Goal: Task Accomplishment & Management: Use online tool/utility

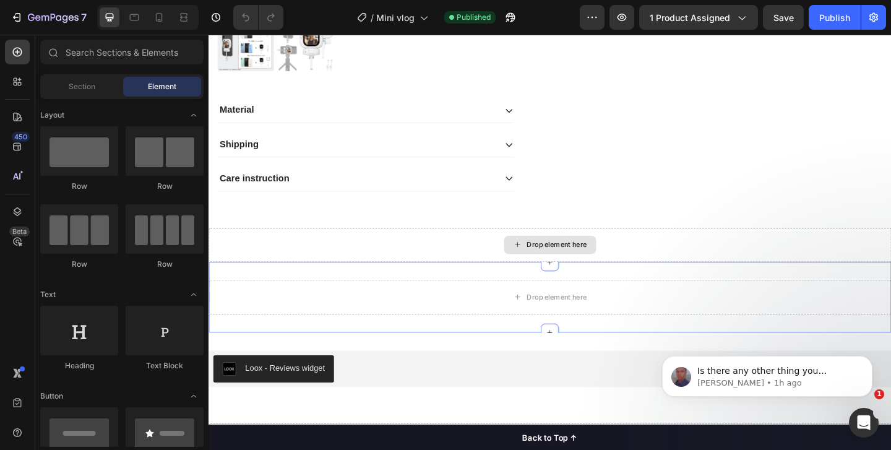
scroll to position [426, 0]
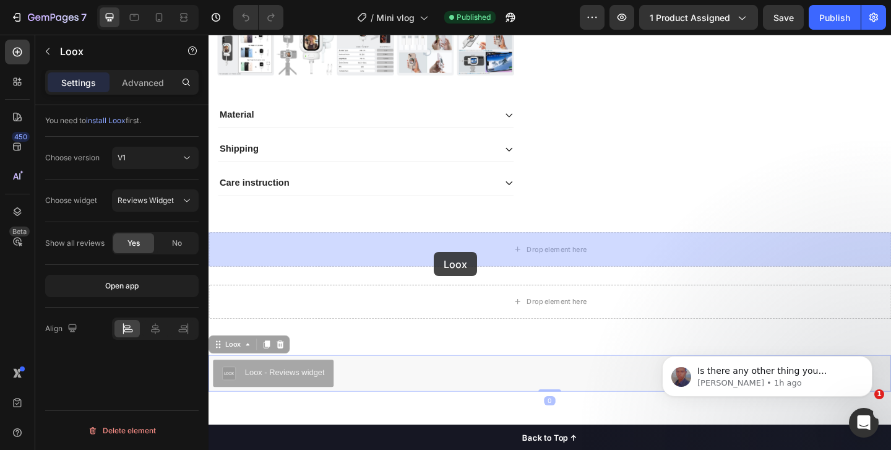
drag, startPoint x: 280, startPoint y: 398, endPoint x: 460, endPoint y: 264, distance: 224.3
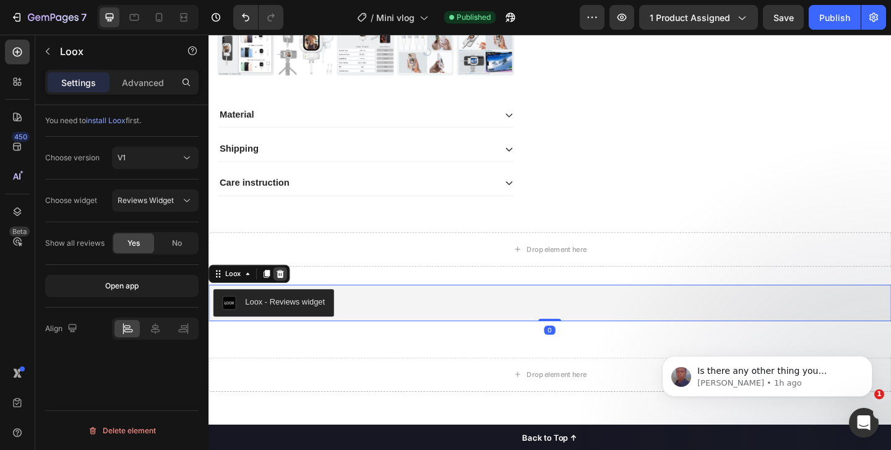
click at [286, 291] on icon at bounding box center [287, 295] width 10 height 10
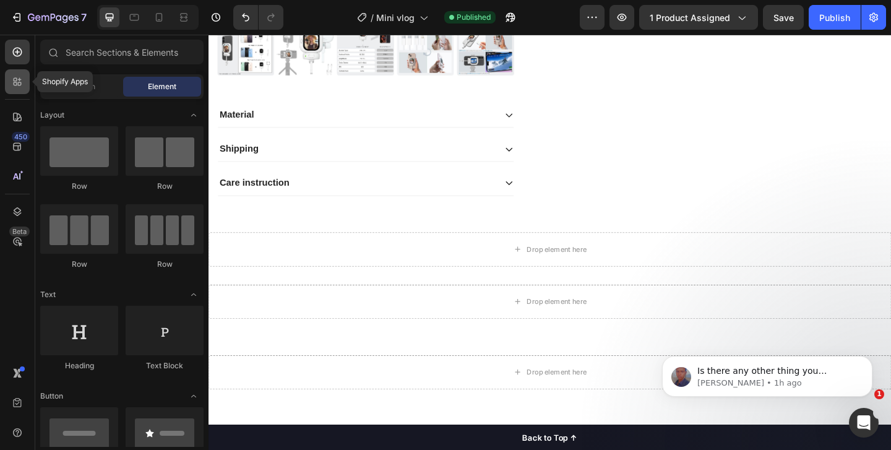
click at [13, 82] on icon at bounding box center [17, 81] width 12 height 12
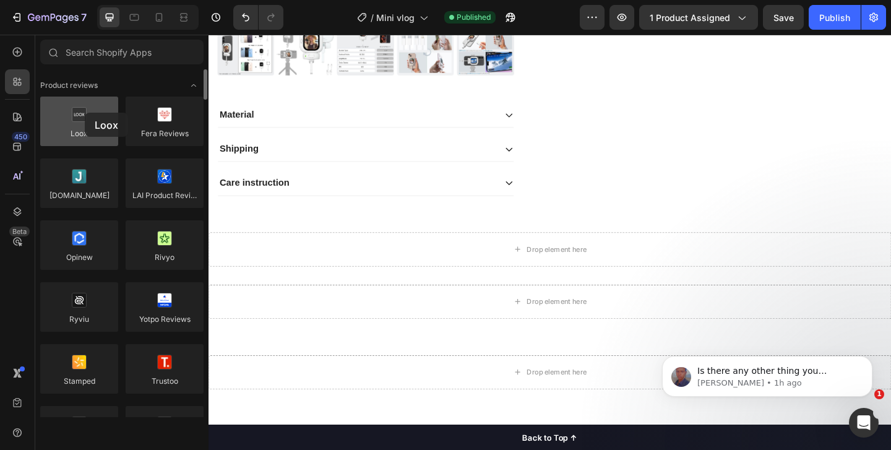
click at [85, 113] on div at bounding box center [79, 122] width 78 height 50
click at [84, 126] on div at bounding box center [79, 122] width 78 height 50
click at [84, 123] on div at bounding box center [79, 122] width 78 height 50
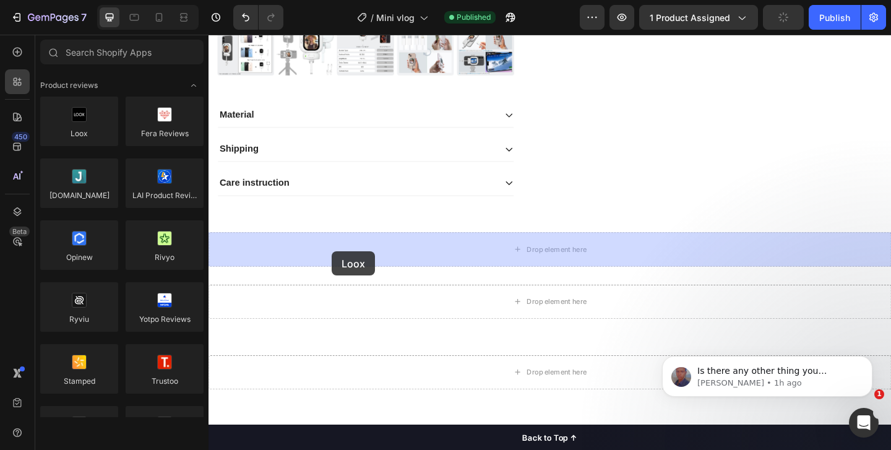
drag, startPoint x: 292, startPoint y: 158, endPoint x: 330, endPoint y: 262, distance: 110.6
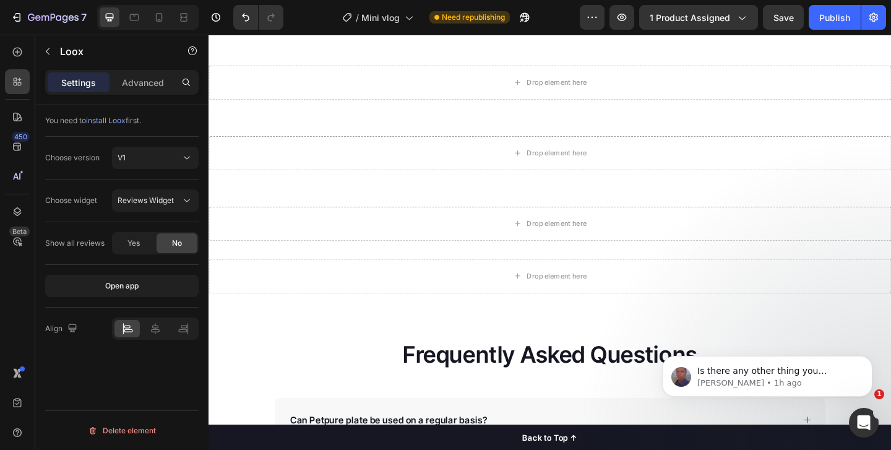
scroll to position [814, 0]
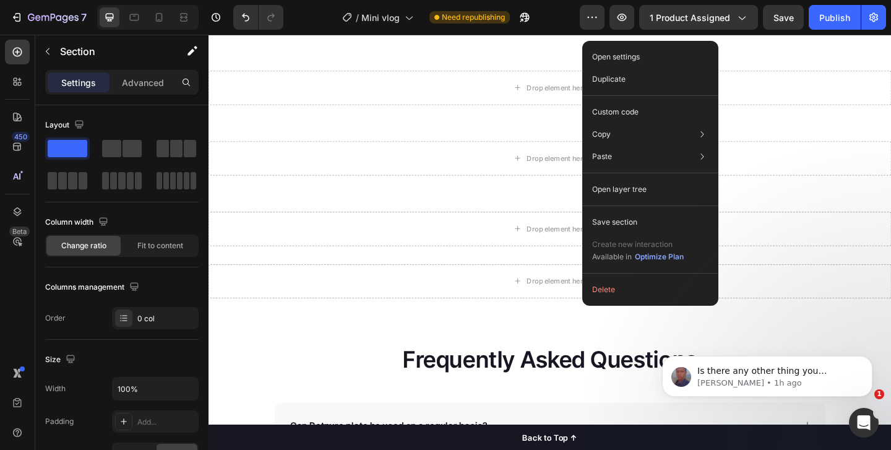
click at [612, 288] on button "Delete" at bounding box center [650, 289] width 126 height 22
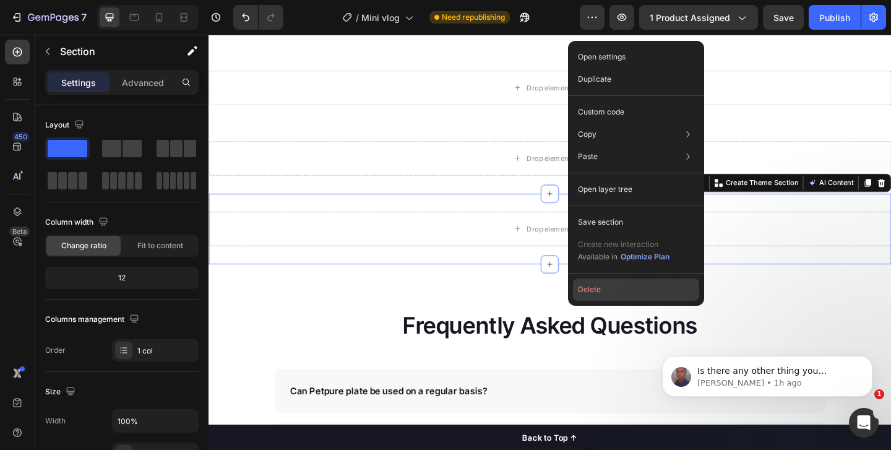
click at [607, 285] on button "Delete" at bounding box center [636, 289] width 126 height 22
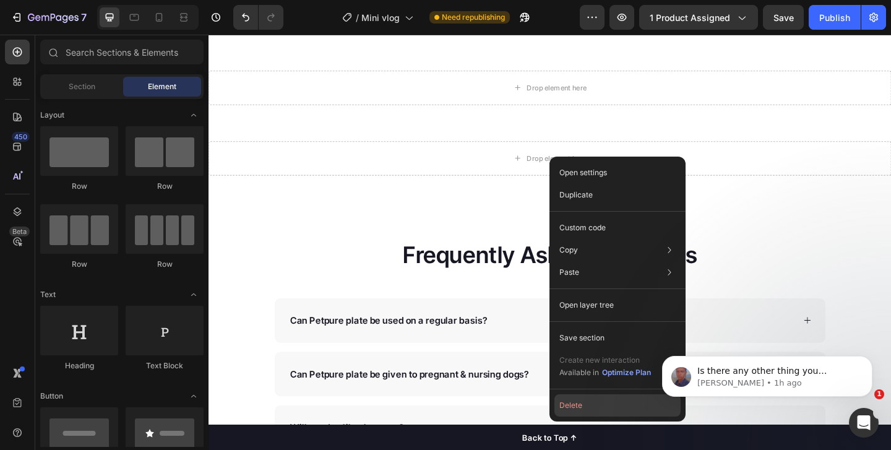
click at [574, 402] on button "Delete" at bounding box center [617, 405] width 126 height 22
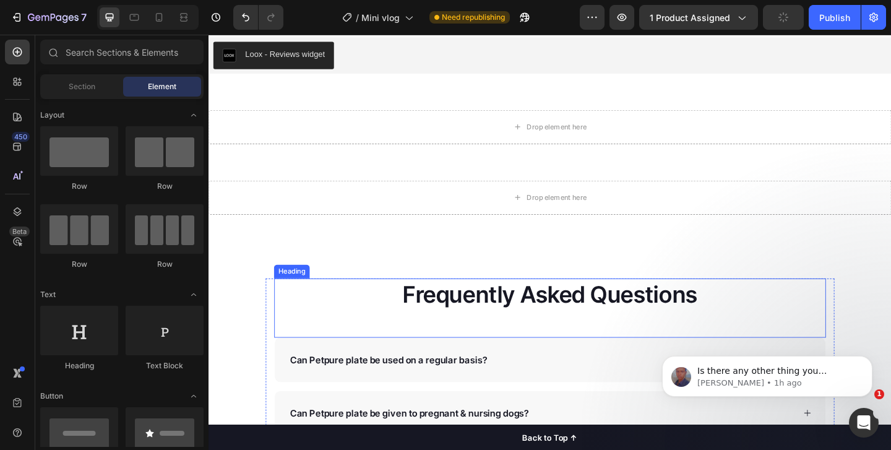
scroll to position [696, 0]
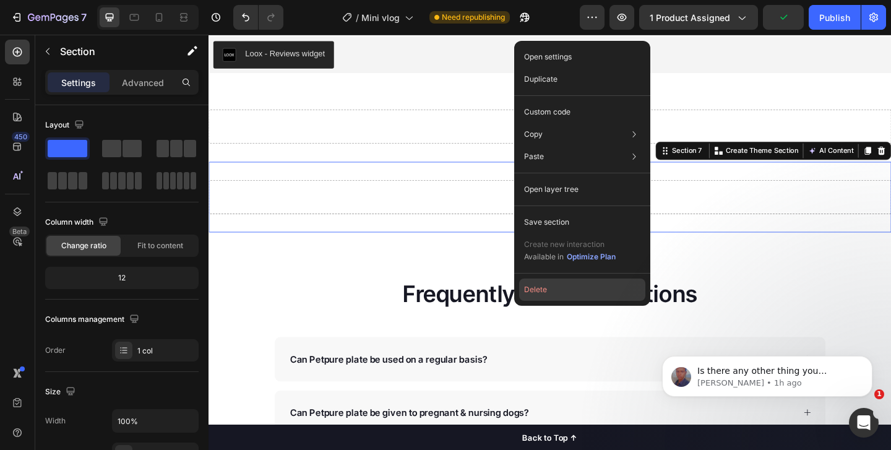
click at [557, 292] on button "Delete" at bounding box center [582, 289] width 126 height 22
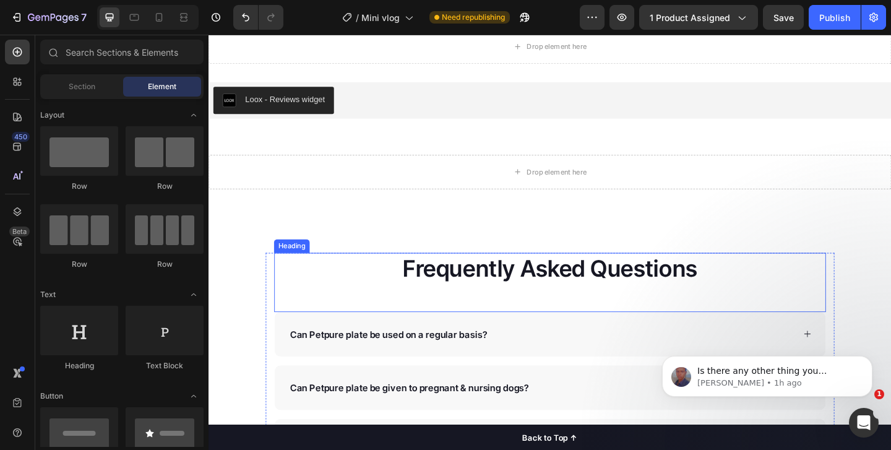
scroll to position [586, 0]
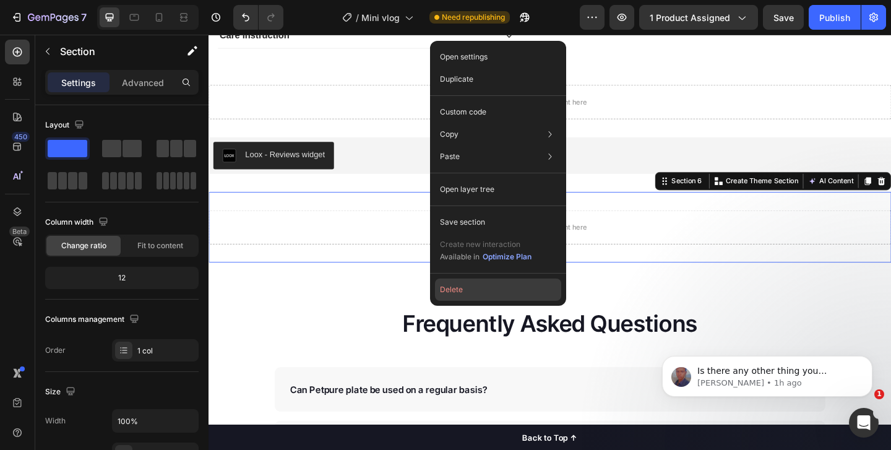
click at [462, 294] on button "Delete" at bounding box center [498, 289] width 126 height 22
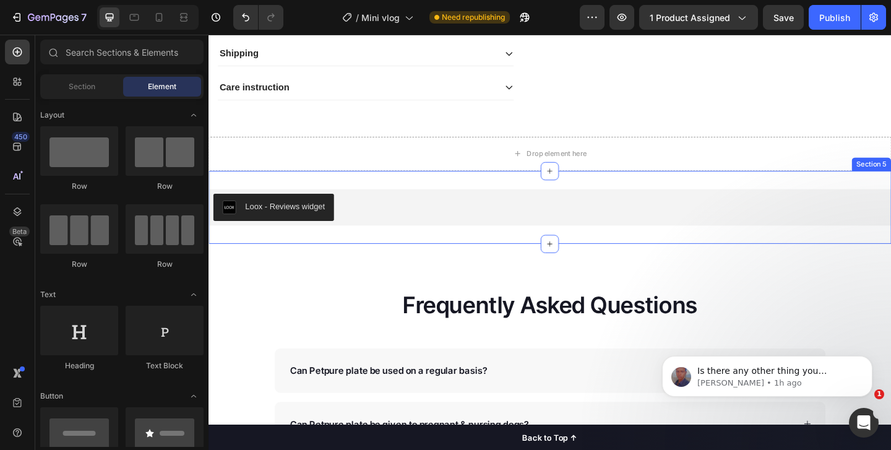
scroll to position [528, 0]
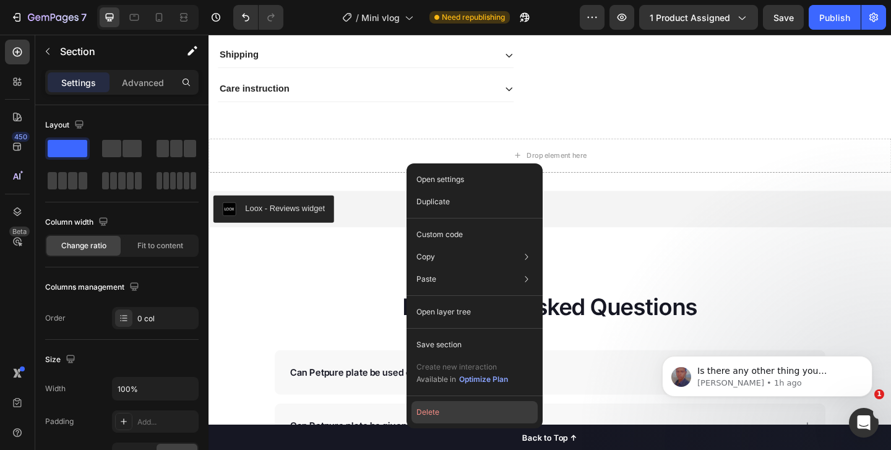
click at [442, 410] on button "Delete" at bounding box center [475, 412] width 126 height 22
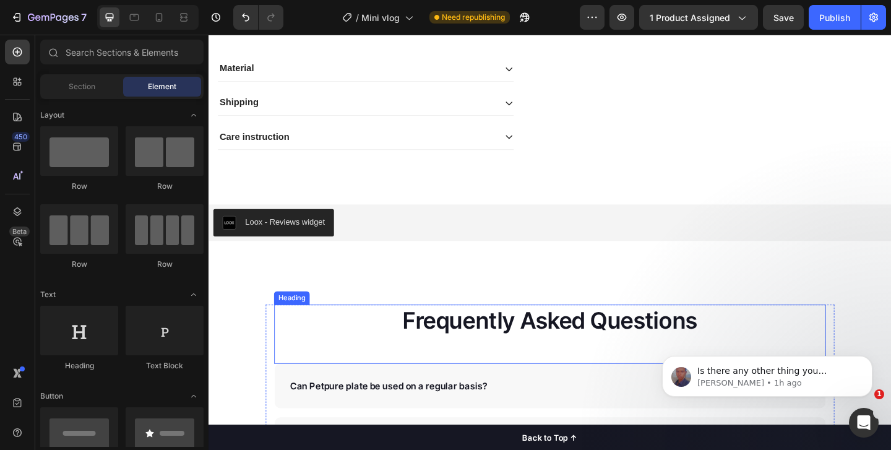
scroll to position [467, 0]
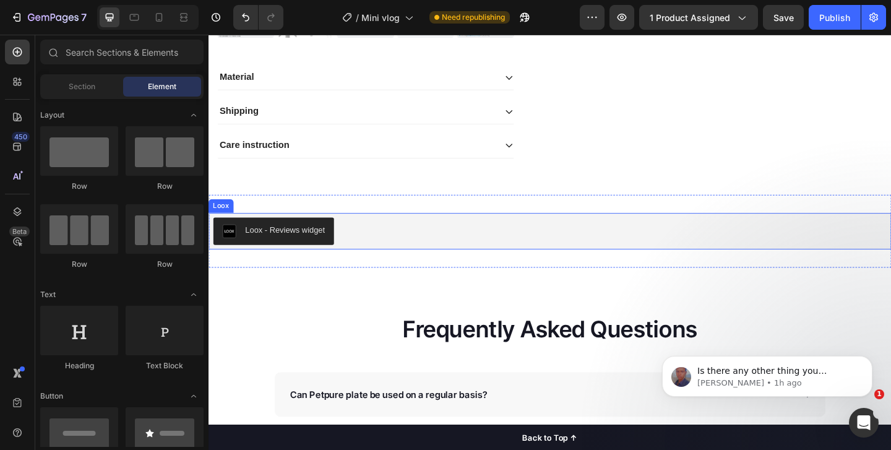
click at [312, 253] on div "Loox - Reviews widget" at bounding box center [278, 248] width 111 height 15
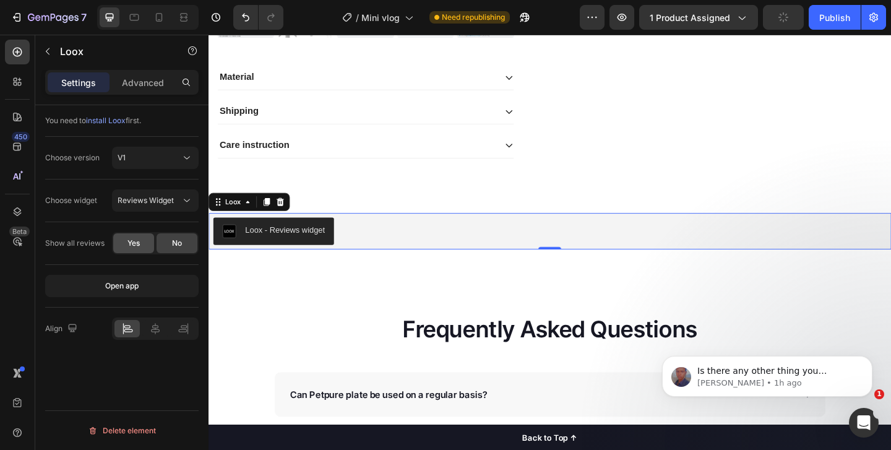
click at [135, 248] on span "Yes" at bounding box center [133, 243] width 12 height 11
click at [131, 283] on div "Open app" at bounding box center [121, 285] width 33 height 11
click at [133, 92] on div "Settings Advanced" at bounding box center [121, 82] width 153 height 25
click at [136, 86] on p "Advanced" at bounding box center [143, 82] width 42 height 13
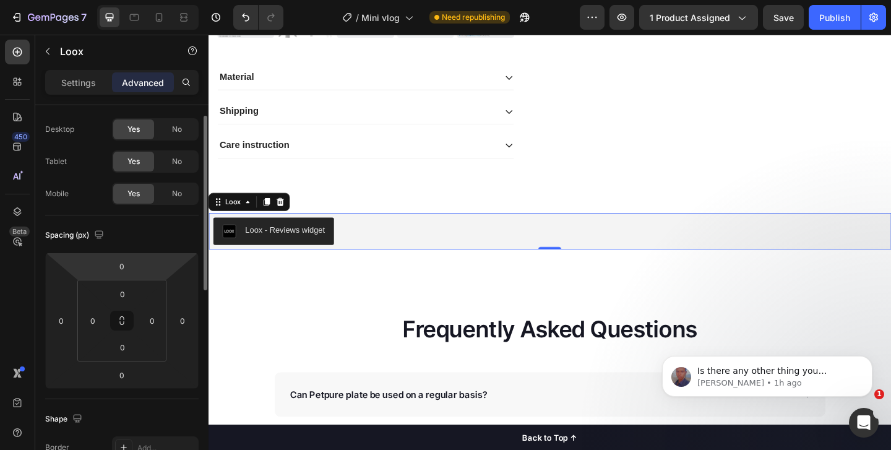
scroll to position [0, 0]
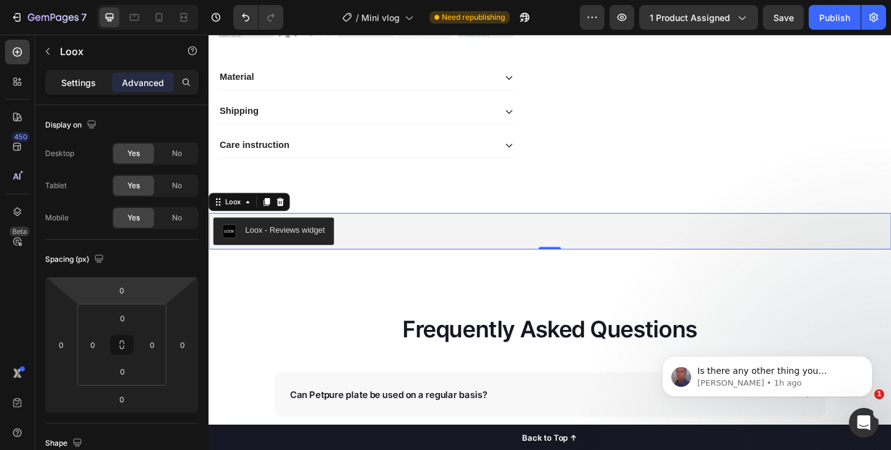
click at [76, 82] on p "Settings" at bounding box center [78, 82] width 35 height 13
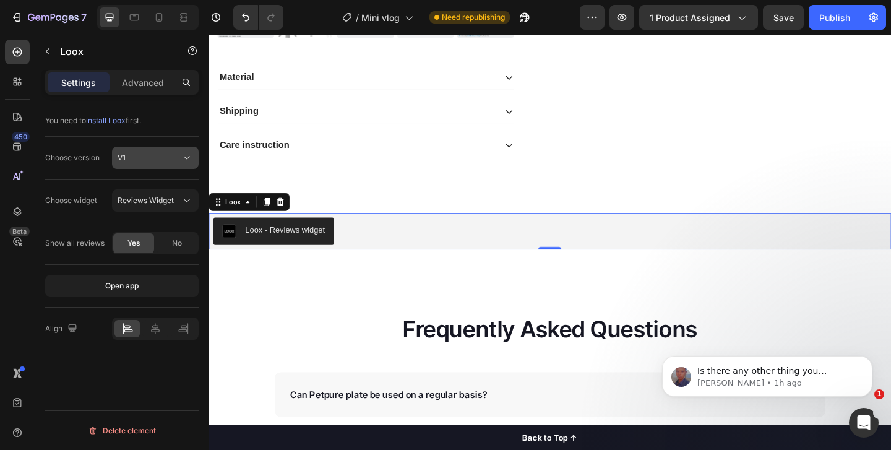
click at [147, 164] on button "V1" at bounding box center [155, 158] width 87 height 22
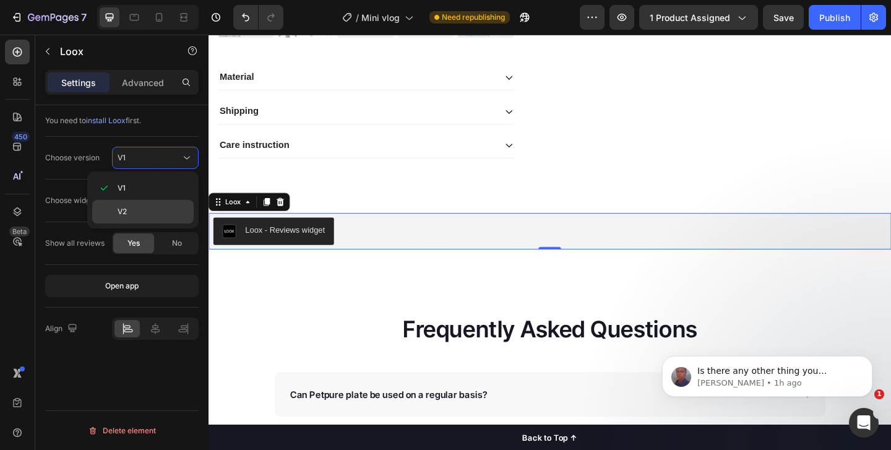
click at [138, 207] on p "V2" at bounding box center [153, 211] width 71 height 11
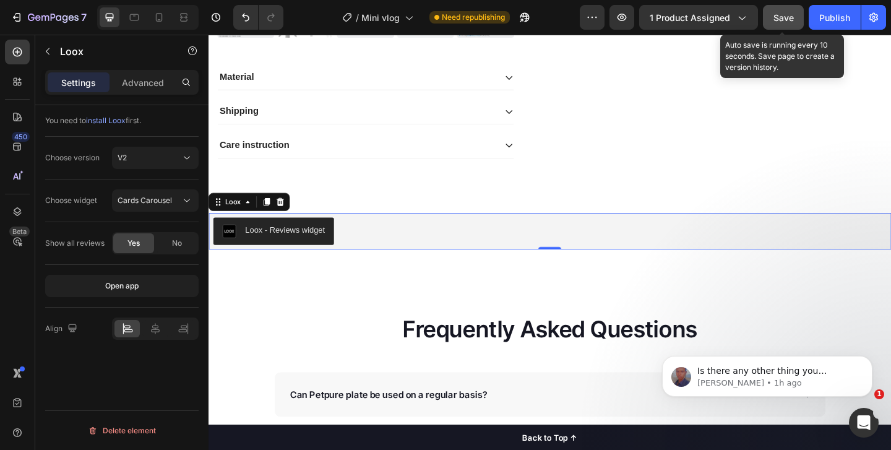
click at [793, 12] on span "Save" at bounding box center [784, 17] width 20 height 11
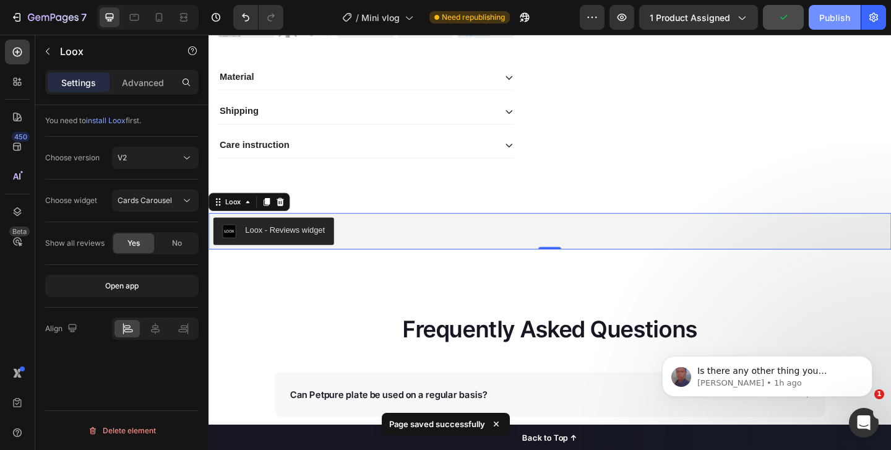
click at [835, 19] on div "Publish" at bounding box center [834, 17] width 31 height 13
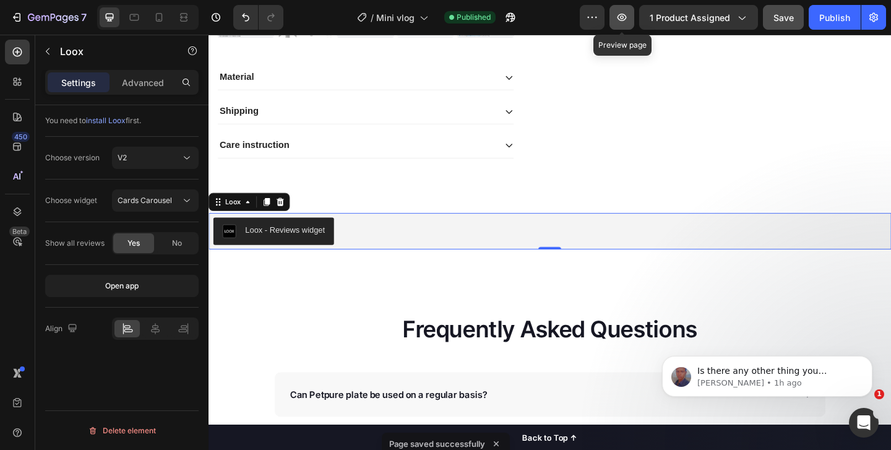
click at [623, 28] on button "button" at bounding box center [622, 17] width 25 height 25
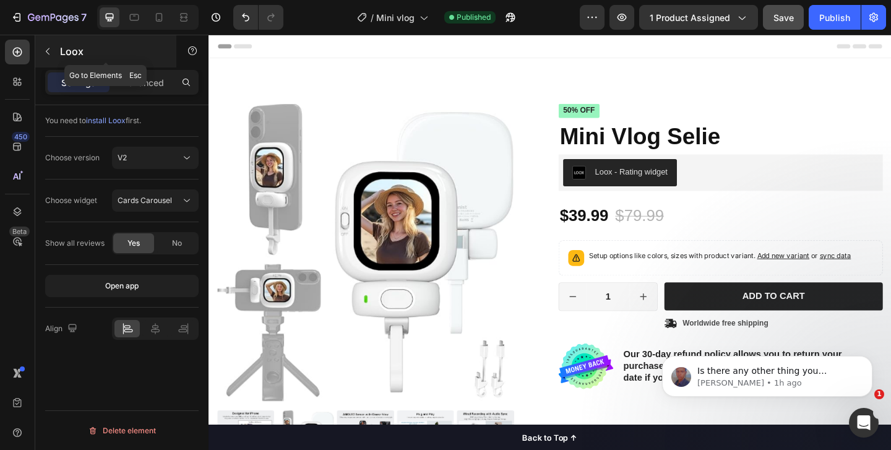
click at [45, 54] on icon "button" at bounding box center [48, 51] width 10 height 10
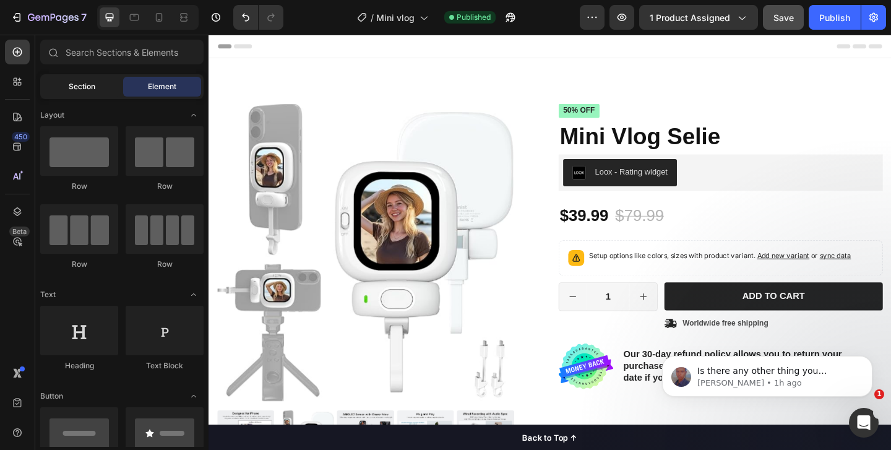
click at [72, 86] on span "Section" at bounding box center [82, 86] width 27 height 11
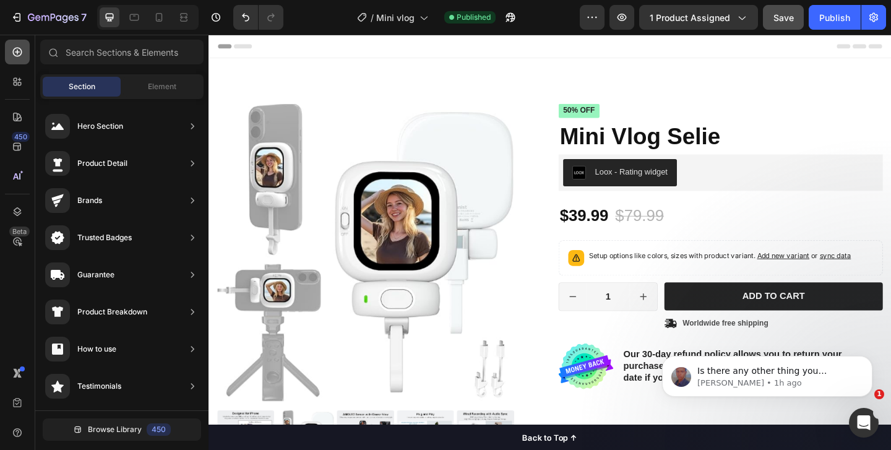
click at [22, 56] on icon at bounding box center [17, 52] width 12 height 12
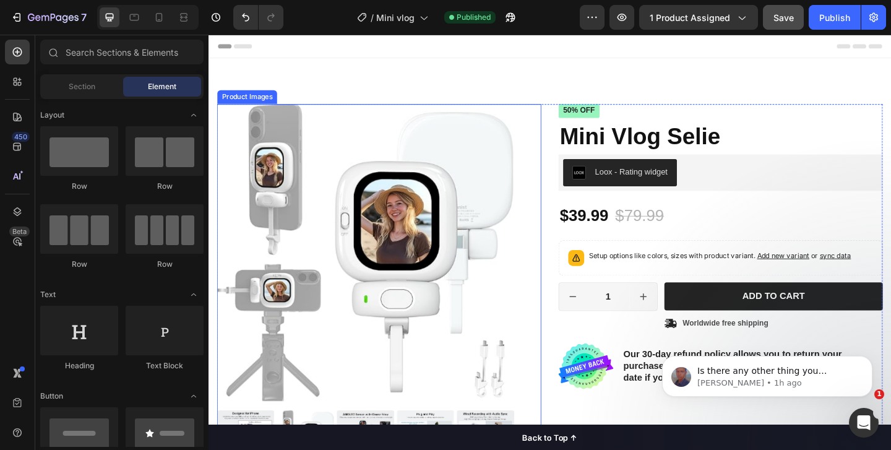
click at [350, 217] on img at bounding box center [379, 271] width 323 height 323
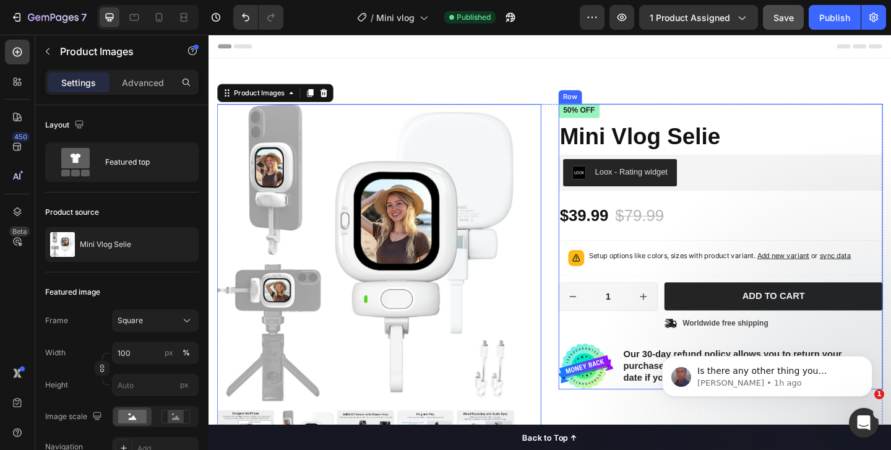
click at [741, 252] on div "Icon Icon Icon Icon Icon Icon List 2,500+ Verified Reviews! Text Block Row 50% …" at bounding box center [765, 265] width 353 height 311
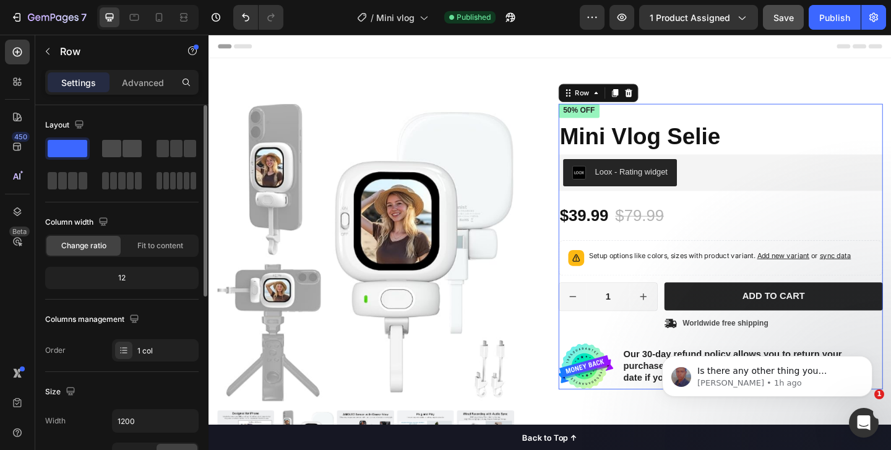
click at [125, 152] on span at bounding box center [132, 148] width 19 height 17
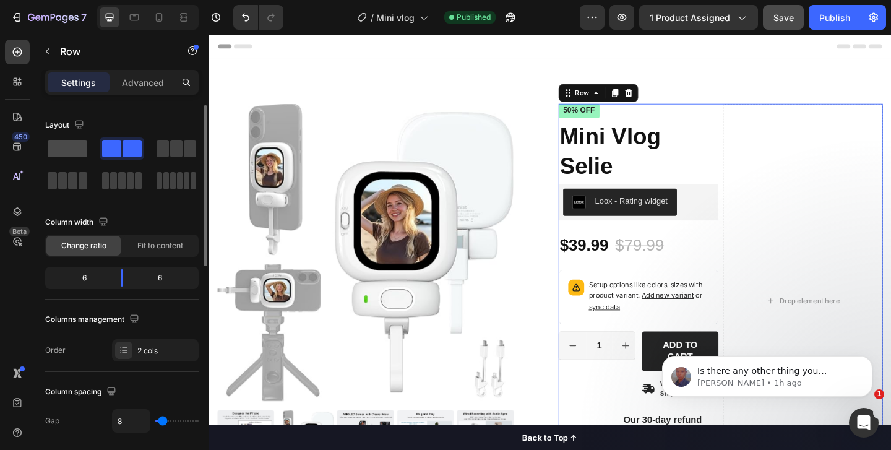
click at [73, 150] on span at bounding box center [68, 148] width 40 height 17
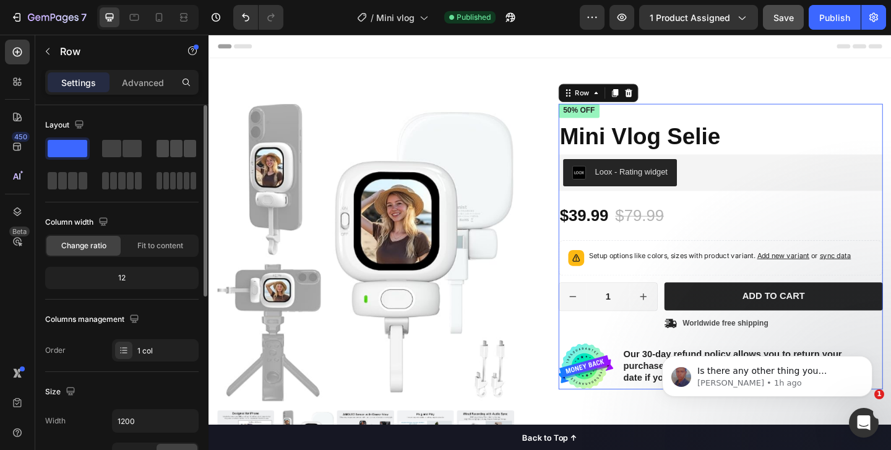
click at [156, 149] on div at bounding box center [176, 148] width 45 height 22
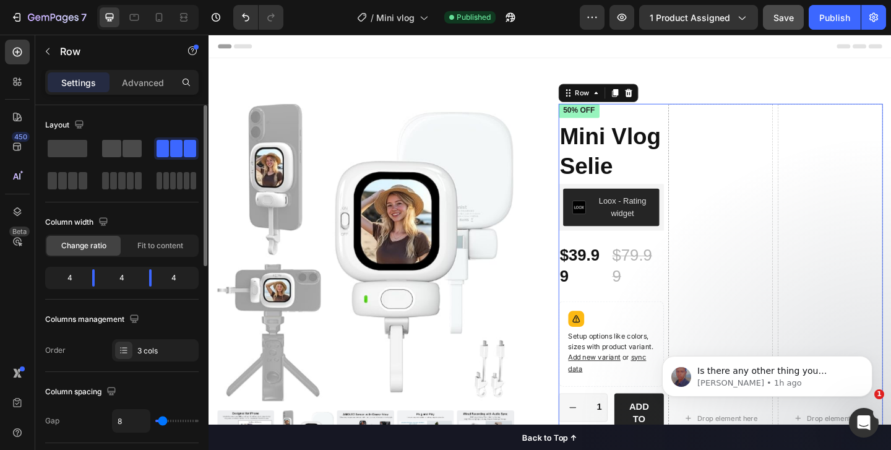
click at [127, 152] on span at bounding box center [132, 148] width 19 height 17
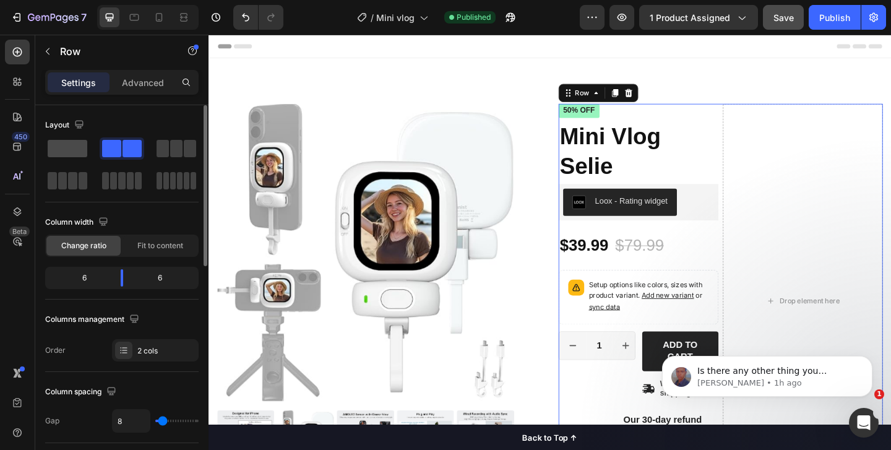
click at [69, 150] on span at bounding box center [68, 148] width 40 height 17
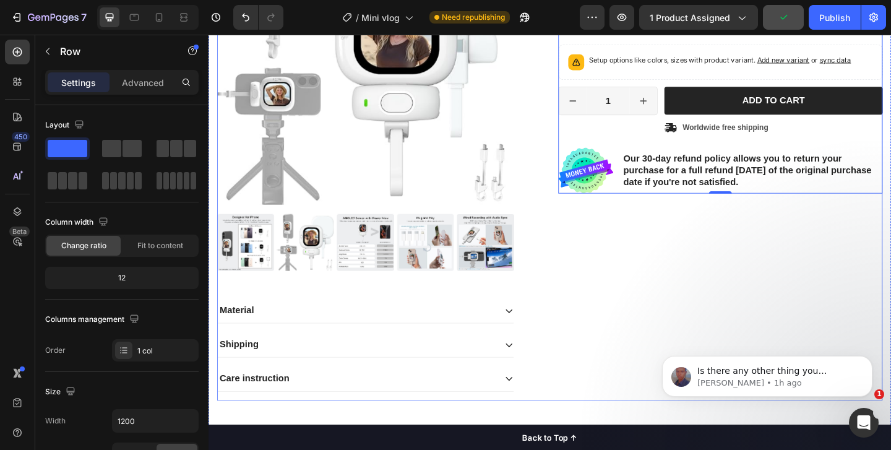
scroll to position [225, 0]
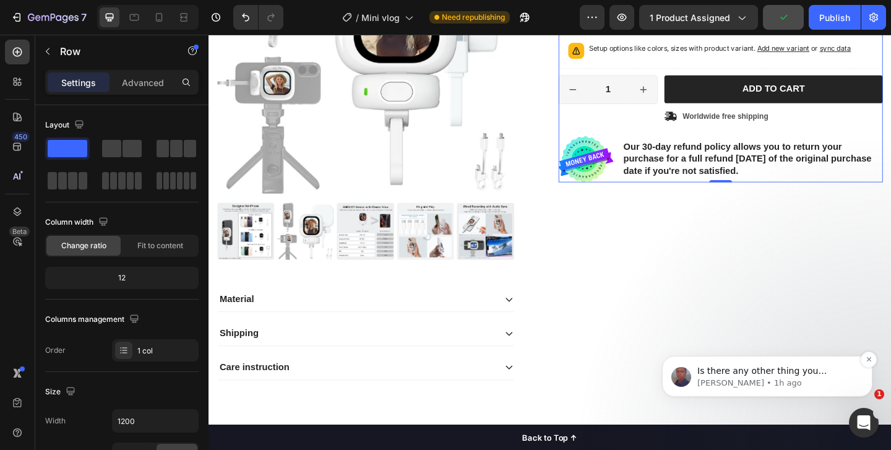
click at [728, 366] on span "Is there any other thing you assistance with?" at bounding box center [761, 377] width 129 height 22
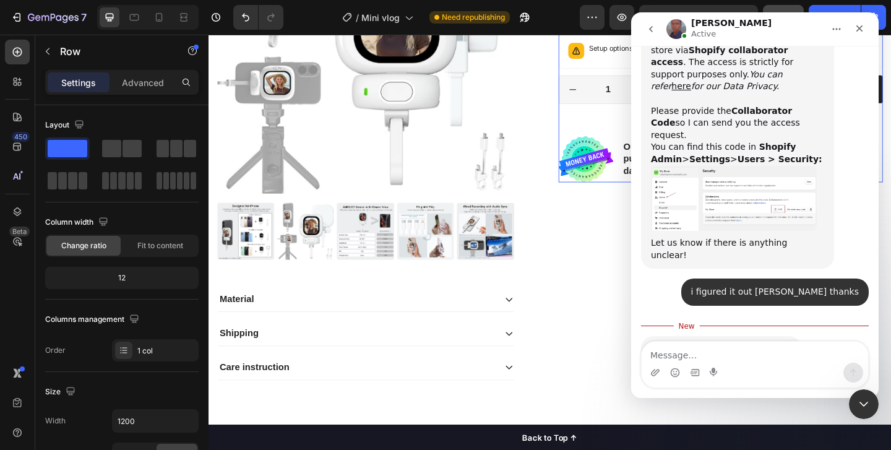
scroll to position [754, 0]
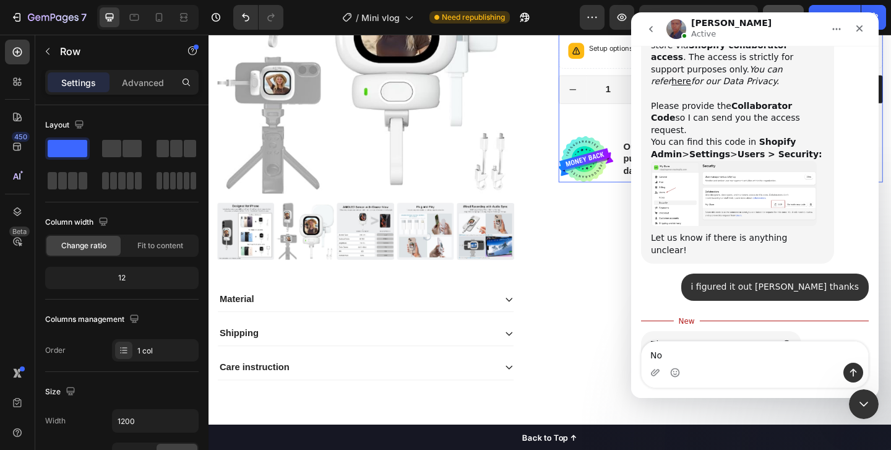
type textarea "N"
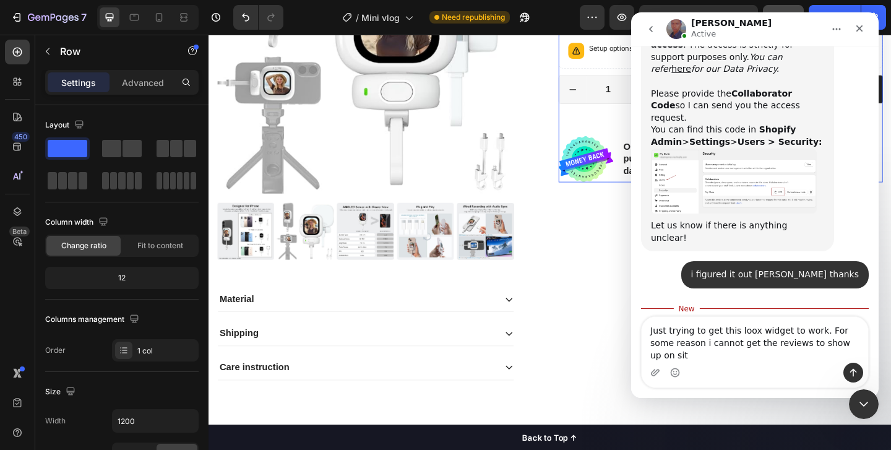
type textarea "Just trying to get this loox widget to work. For some reason i cannot get the r…"
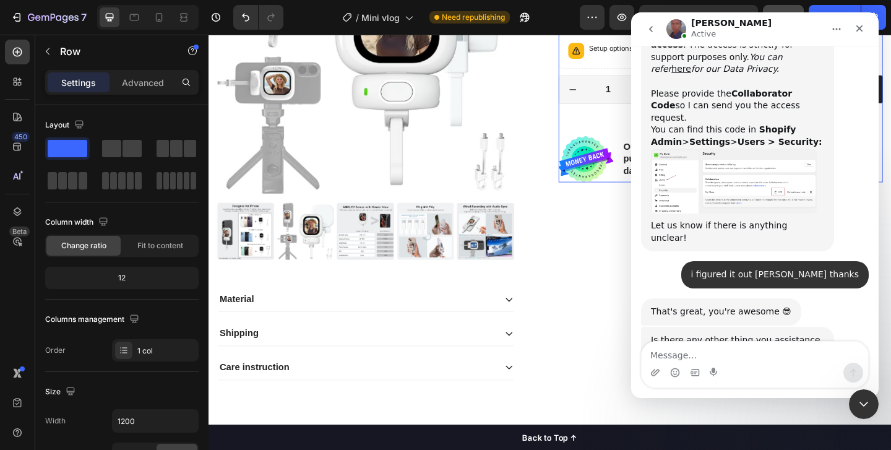
scroll to position [795, 0]
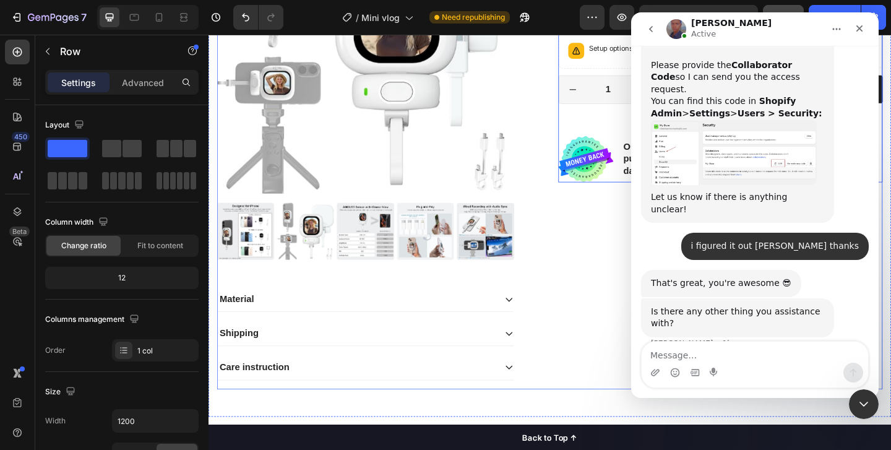
click at [627, 281] on div "Icon Icon Icon Icon Icon Icon List 2,500+ Verified Reviews! Text Block Row 50% …" at bounding box center [765, 152] width 353 height 536
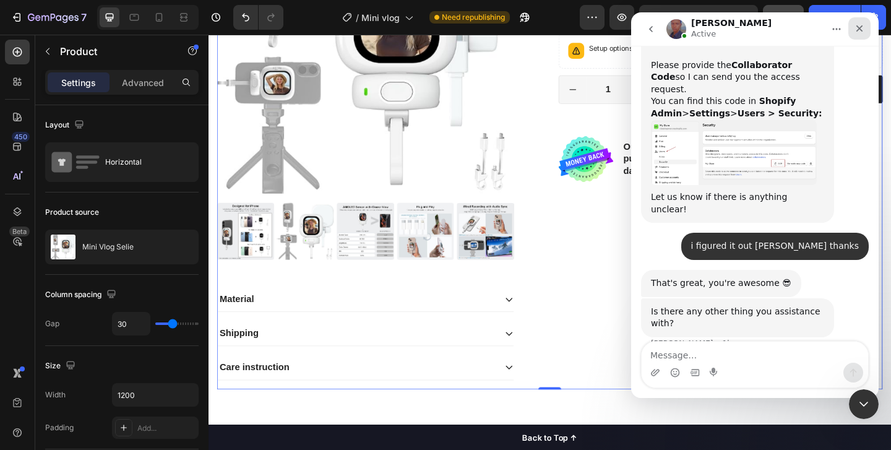
click at [865, 32] on div "Close" at bounding box center [859, 28] width 22 height 22
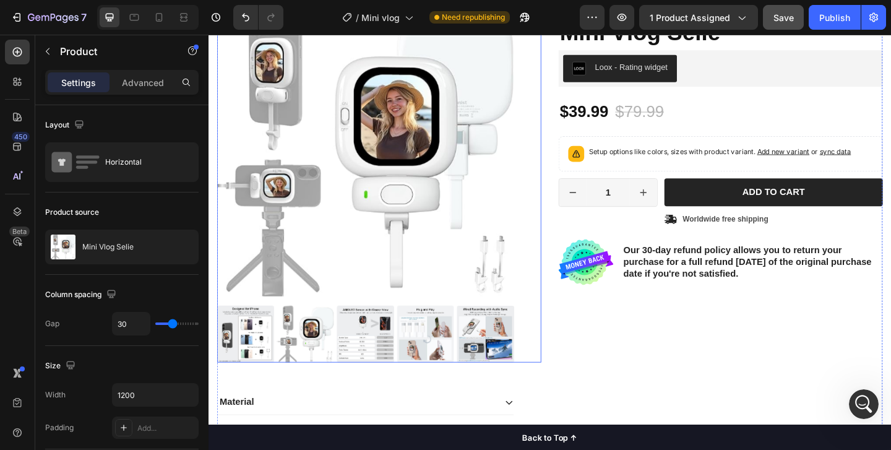
scroll to position [0, 0]
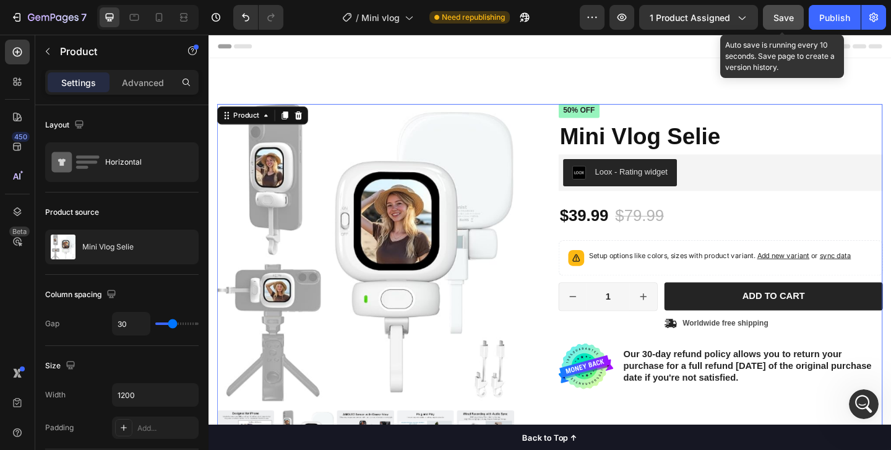
click at [776, 25] on button "Save" at bounding box center [783, 17] width 41 height 25
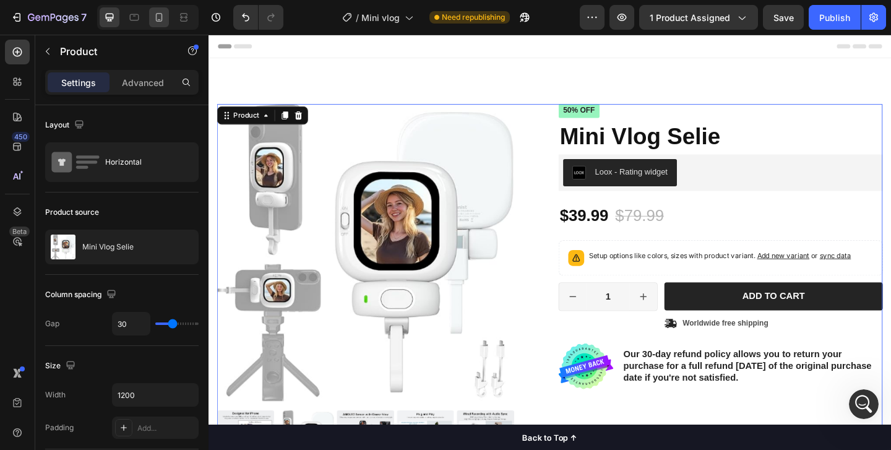
scroll to position [827, 0]
